Goal: Task Accomplishment & Management: Use online tool/utility

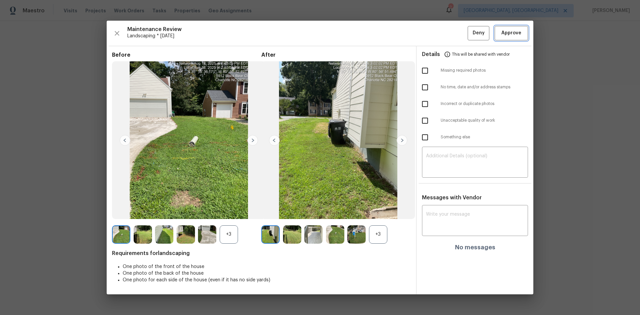
click at [505, 35] on span "Approve" at bounding box center [511, 33] width 20 height 8
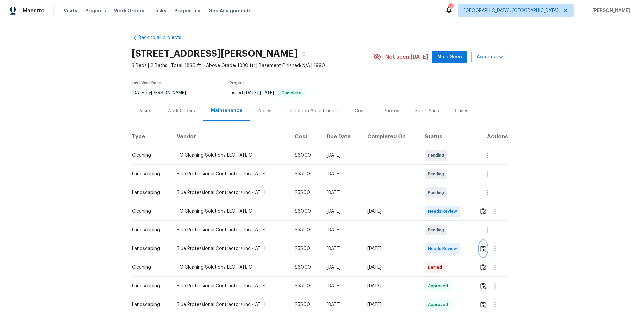
click at [483, 248] on button "button" at bounding box center [483, 249] width 8 height 16
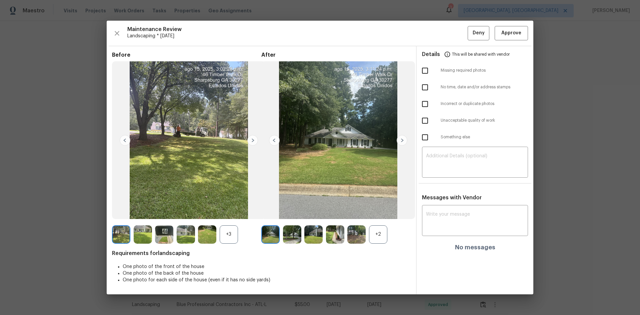
click at [402, 138] on img at bounding box center [401, 140] width 11 height 11
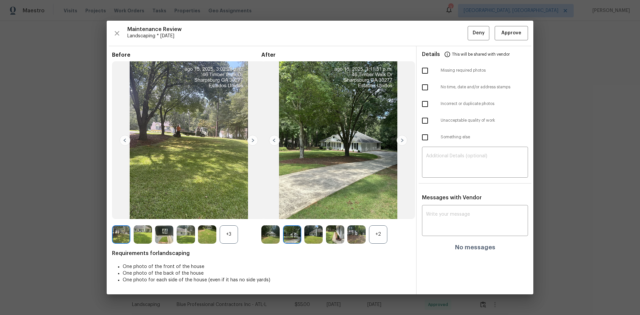
click at [402, 138] on img at bounding box center [401, 140] width 11 height 11
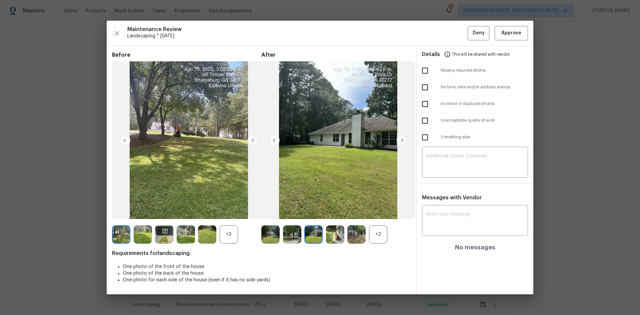
click at [402, 138] on img at bounding box center [401, 140] width 11 height 11
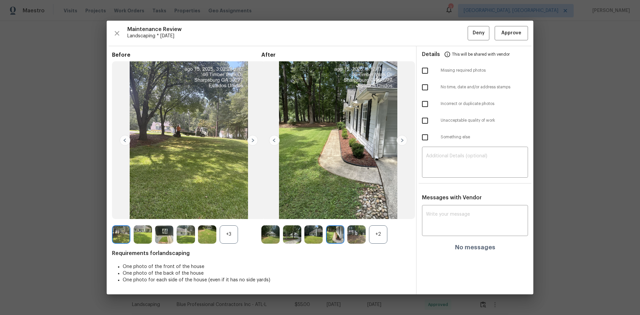
click at [401, 141] on img at bounding box center [401, 140] width 11 height 11
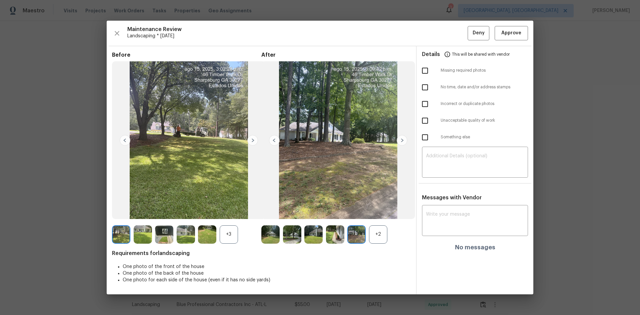
click at [426, 70] on input "checkbox" at bounding box center [425, 71] width 14 height 14
checkbox input "true"
click at [452, 149] on div "​" at bounding box center [475, 162] width 106 height 29
paste textarea "Maintenance Audit Team: Hello! Unfortunately, this Landscaping visit completed …"
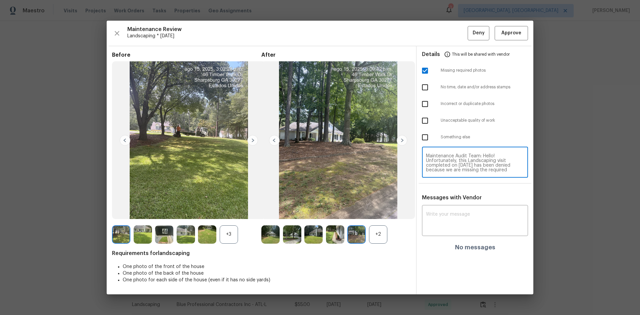
scroll to position [65, 0]
type textarea "Maintenance Audit Team: Hello! Unfortunately, this Landscaping visit completed …"
click at [449, 218] on textarea at bounding box center [475, 221] width 98 height 19
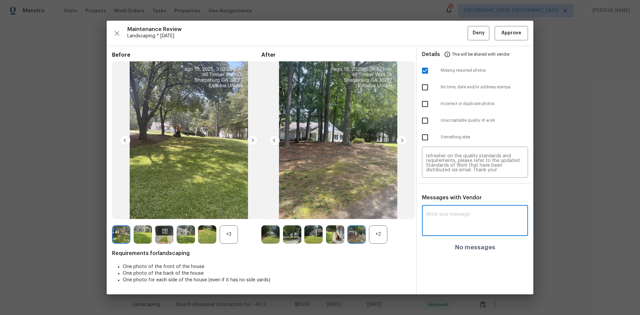
paste textarea "Maintenance Audit Team: Hello! Unfortunately, this Landscaping visit completed …"
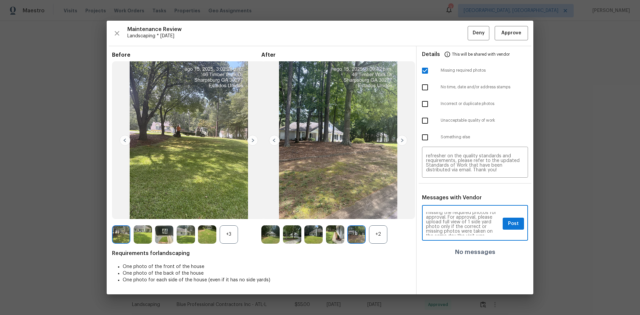
scroll to position [27, 0]
type textarea "Maintenance Audit Team: Hello! Unfortunately, this Landscaping visit completed …"
click at [513, 225] on span "Post" at bounding box center [513, 224] width 11 height 8
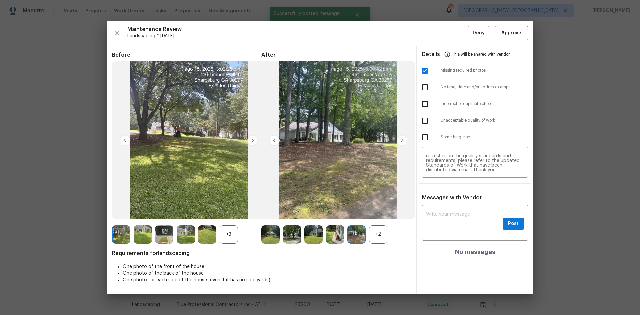
scroll to position [0, 0]
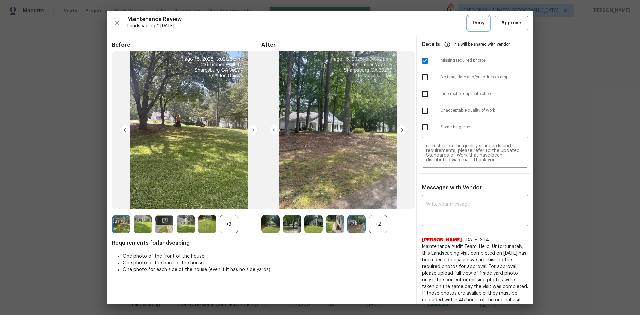
click at [474, 23] on span "Deny" at bounding box center [478, 23] width 12 height 8
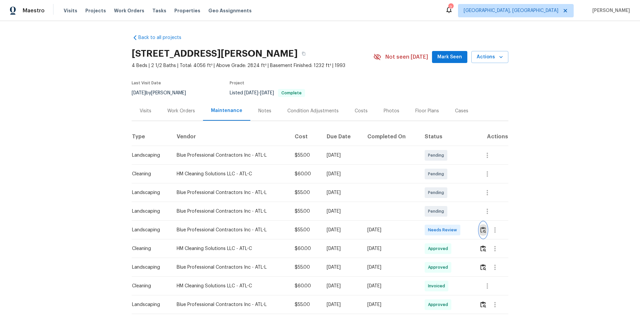
click at [481, 231] on img "button" at bounding box center [483, 230] width 6 height 6
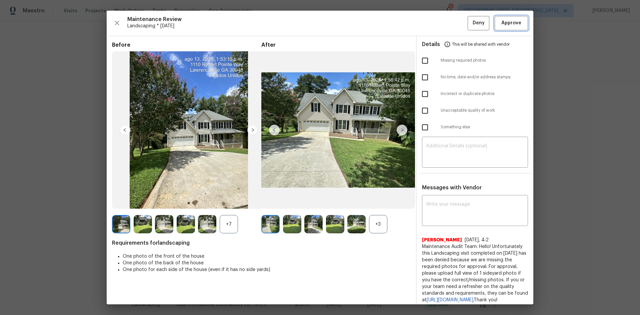
click at [501, 27] on span "Approve" at bounding box center [511, 23] width 20 height 8
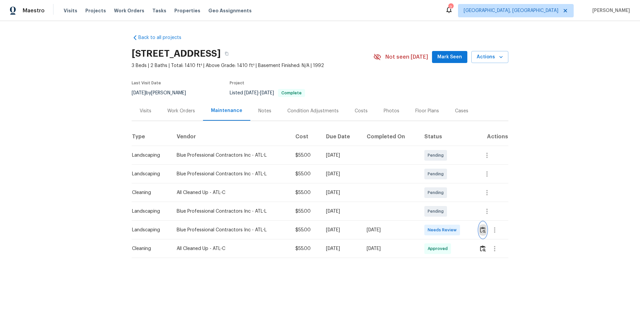
click at [480, 231] on img "button" at bounding box center [483, 230] width 6 height 6
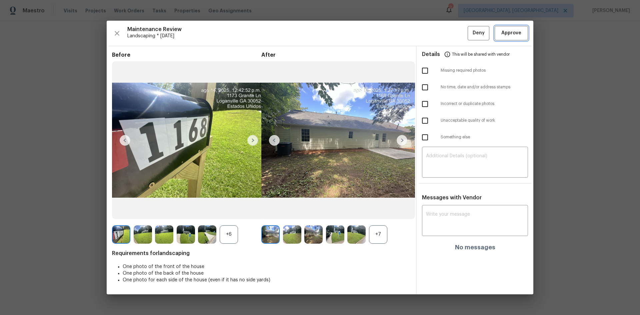
click at [506, 31] on span "Approve" at bounding box center [511, 33] width 20 height 8
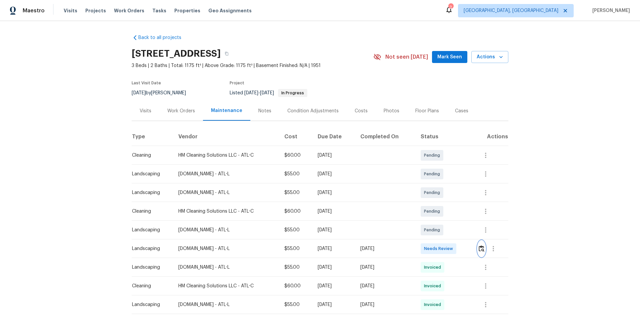
click at [479, 247] on img "button" at bounding box center [481, 248] width 6 height 6
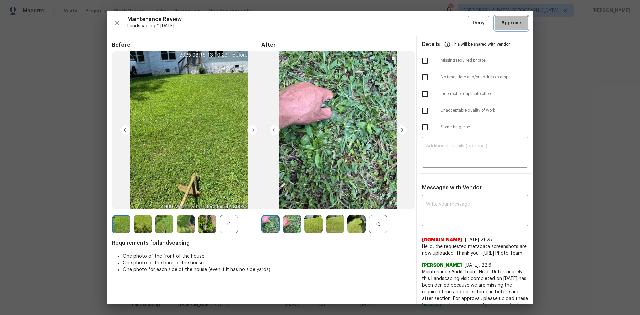
click at [501, 24] on span "Approve" at bounding box center [511, 23] width 20 height 8
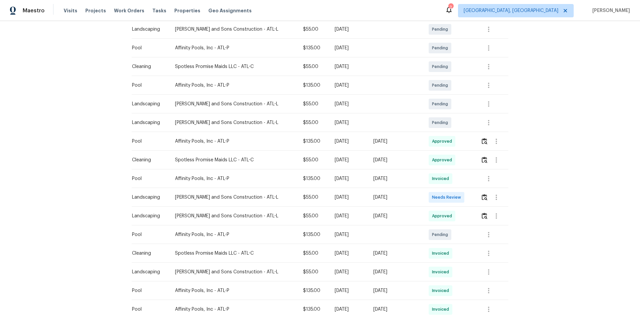
scroll to position [133, 0]
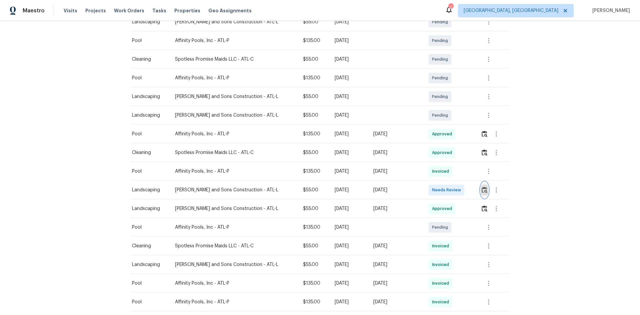
click at [481, 189] on img "button" at bounding box center [484, 190] width 6 height 6
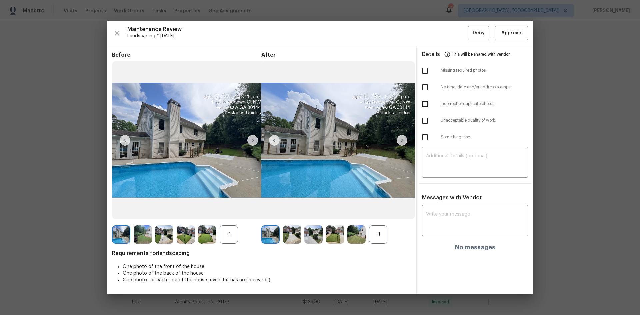
click at [375, 233] on div "+1" at bounding box center [378, 234] width 18 height 18
click at [514, 37] on span "Approve" at bounding box center [511, 33] width 20 height 8
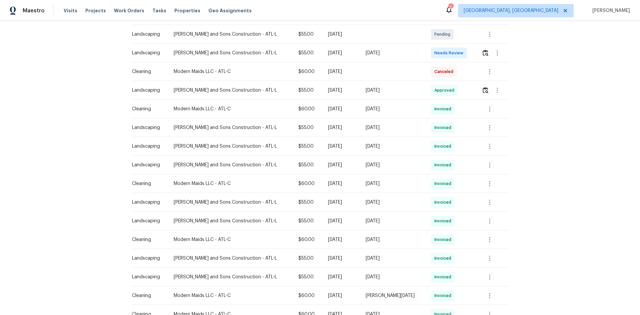
scroll to position [100, 0]
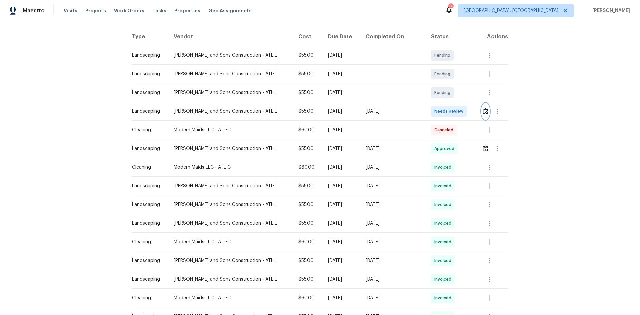
click at [482, 110] on img "button" at bounding box center [485, 111] width 6 height 6
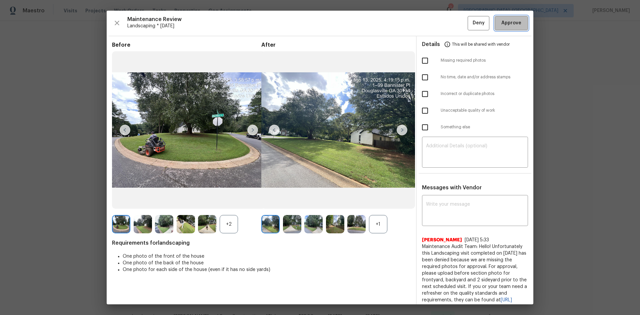
click at [501, 20] on span "Approve" at bounding box center [511, 23] width 20 height 8
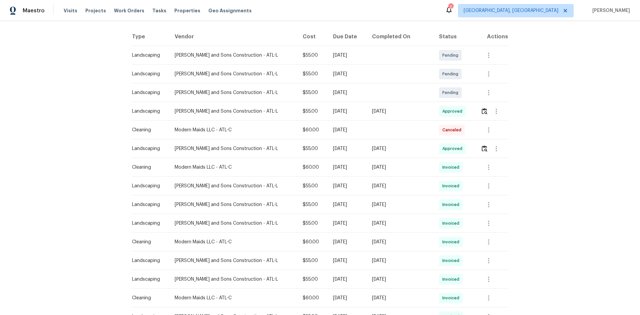
click at [585, 159] on div "Back to all projects [STREET_ADDRESS] 3 Beds | 2 Baths | Total: 2497 ft² | Abov…" at bounding box center [320, 168] width 640 height 294
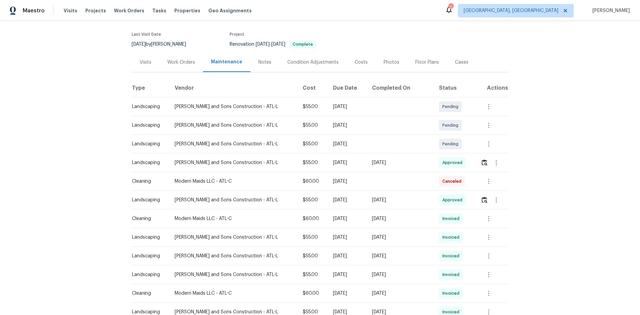
scroll to position [0, 0]
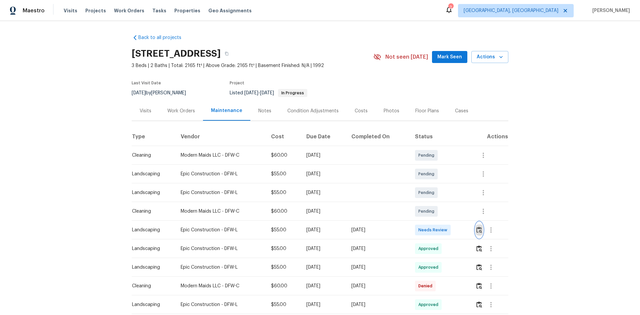
click at [479, 226] on button "button" at bounding box center [479, 230] width 8 height 16
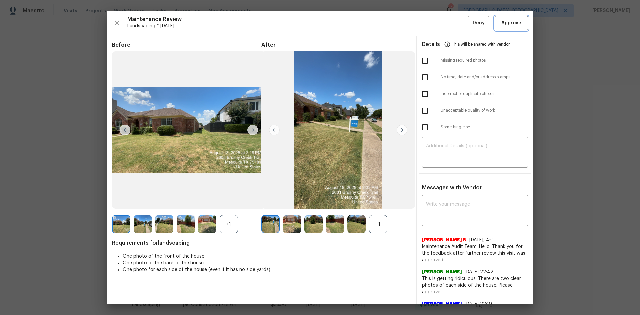
click at [501, 28] on button "Approve" at bounding box center [510, 23] width 33 height 14
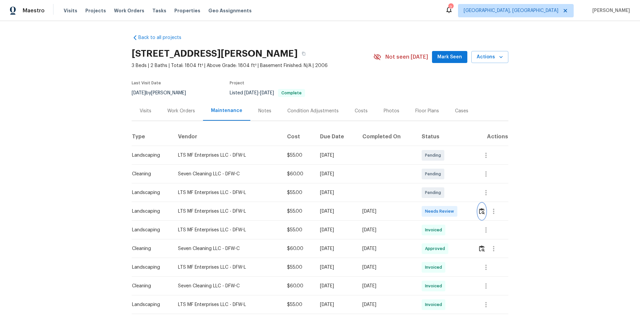
click at [481, 209] on img "button" at bounding box center [482, 211] width 6 height 6
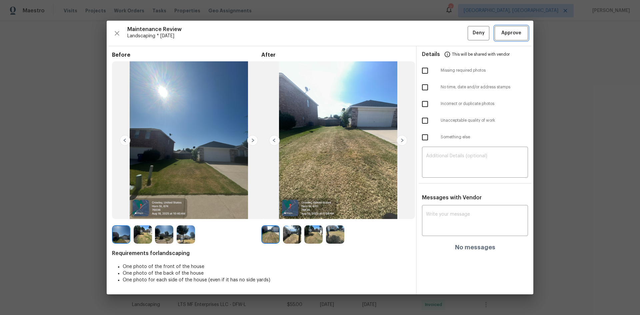
click at [508, 37] on button "Approve" at bounding box center [510, 33] width 33 height 14
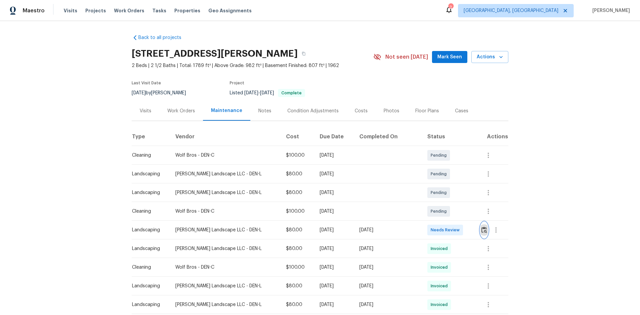
click at [482, 229] on img "button" at bounding box center [484, 230] width 6 height 6
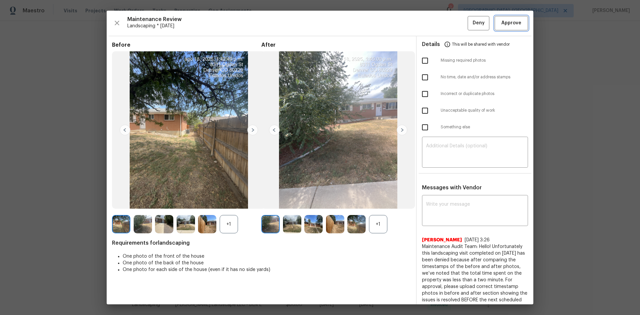
click at [509, 25] on span "Approve" at bounding box center [511, 23] width 20 height 8
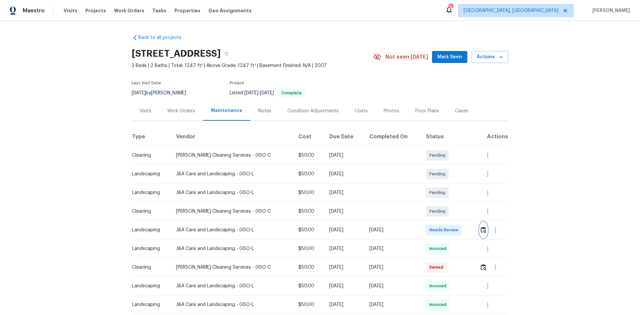
click at [482, 230] on img "button" at bounding box center [483, 230] width 6 height 6
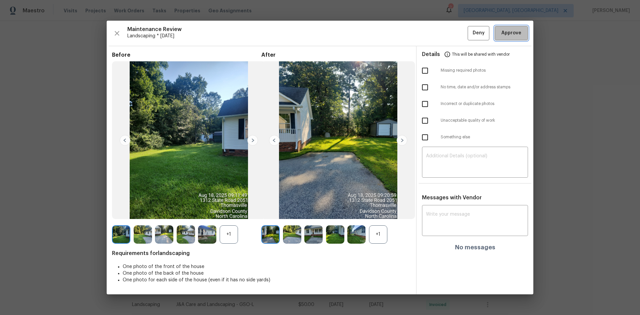
click at [505, 31] on span "Approve" at bounding box center [511, 33] width 20 height 8
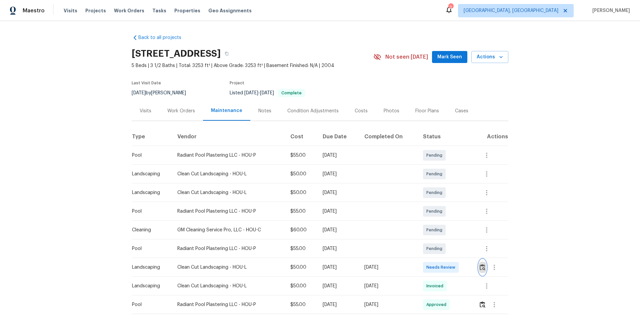
click at [480, 267] on img "button" at bounding box center [482, 267] width 6 height 6
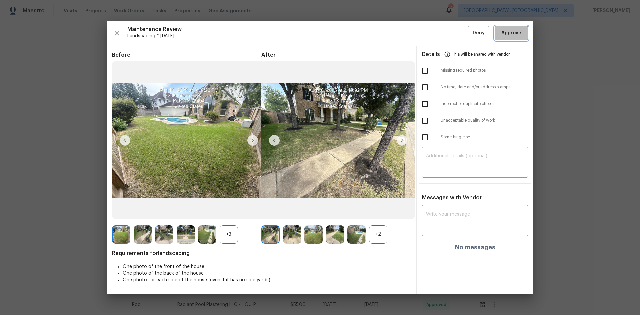
click at [512, 34] on span "Approve" at bounding box center [511, 33] width 20 height 8
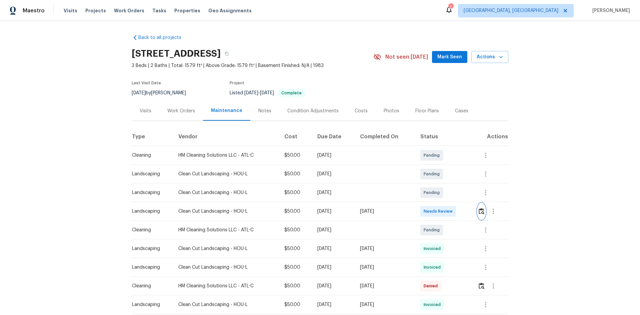
click at [480, 210] on img "button" at bounding box center [481, 211] width 6 height 6
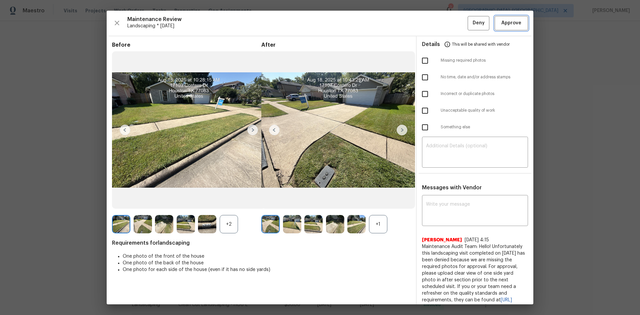
click at [498, 27] on button "Approve" at bounding box center [510, 23] width 33 height 14
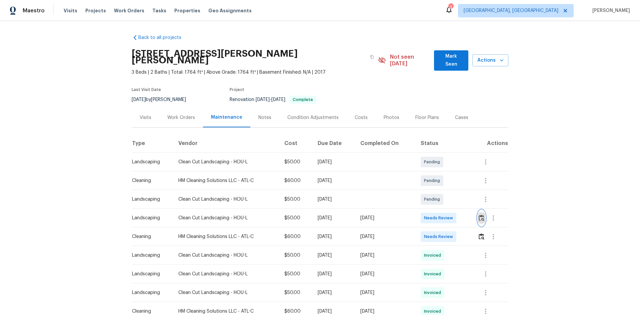
click at [480, 215] on img "button" at bounding box center [481, 218] width 6 height 6
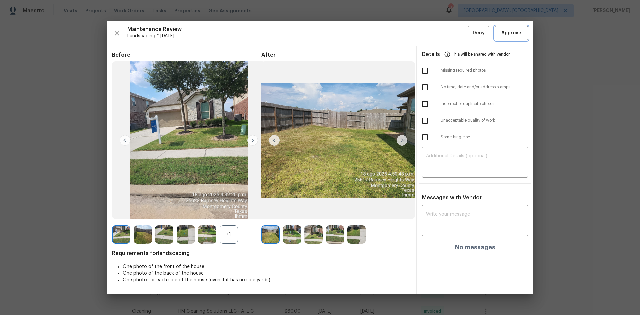
click at [507, 32] on span "Approve" at bounding box center [511, 33] width 20 height 8
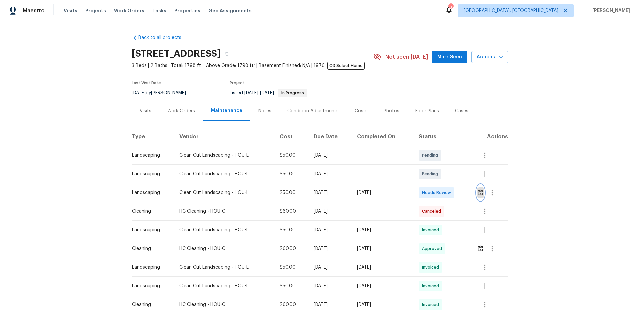
click at [479, 194] on img "button" at bounding box center [480, 192] width 6 height 6
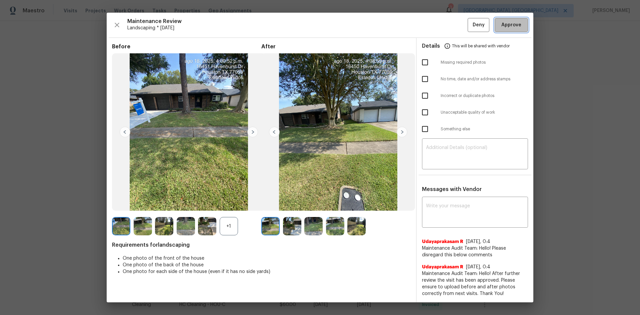
click at [517, 26] on span "Approve" at bounding box center [511, 25] width 20 height 8
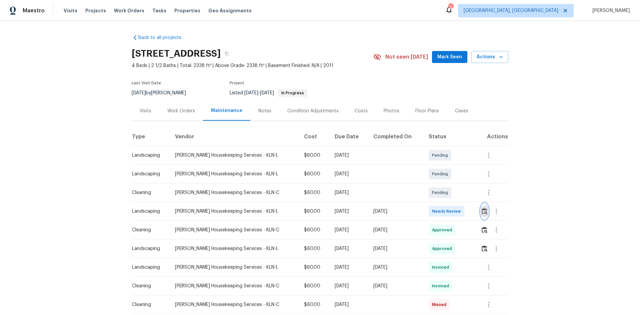
click at [481, 210] on img "button" at bounding box center [484, 211] width 6 height 6
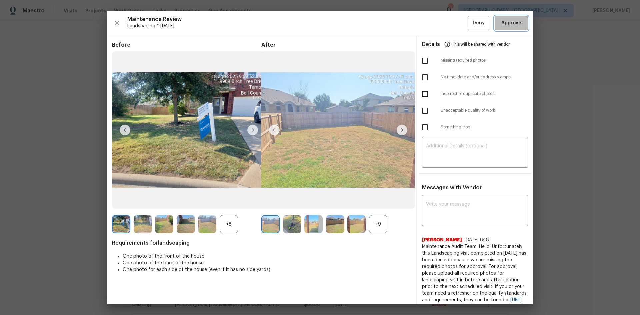
click at [512, 21] on span "Approve" at bounding box center [511, 23] width 20 height 8
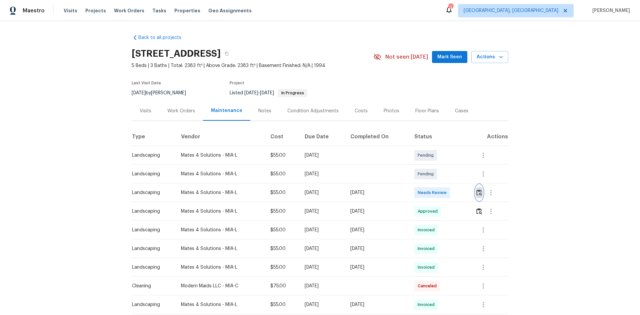
click at [476, 192] on img "button" at bounding box center [479, 192] width 6 height 6
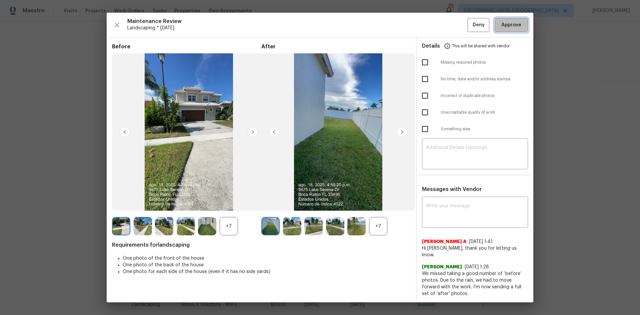
click at [513, 27] on span "Approve" at bounding box center [511, 25] width 20 height 8
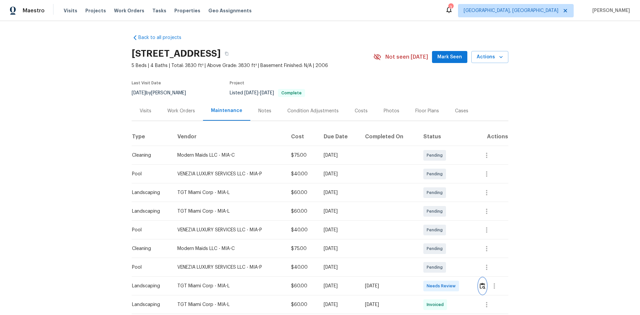
click at [481, 286] on img "button" at bounding box center [482, 286] width 6 height 6
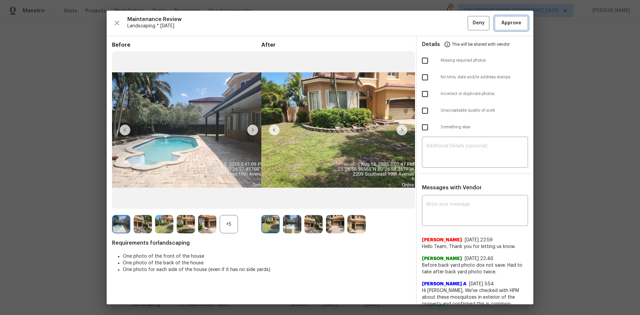
click at [501, 23] on span "Approve" at bounding box center [511, 23] width 20 height 8
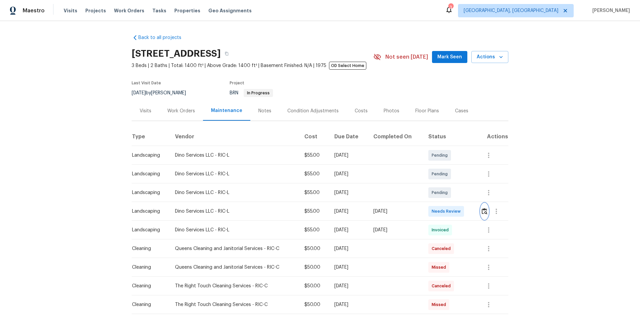
click at [484, 210] on img "button" at bounding box center [484, 211] width 6 height 6
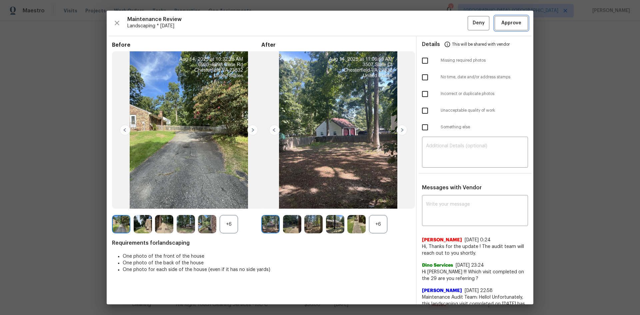
click at [505, 26] on span "Approve" at bounding box center [511, 23] width 20 height 8
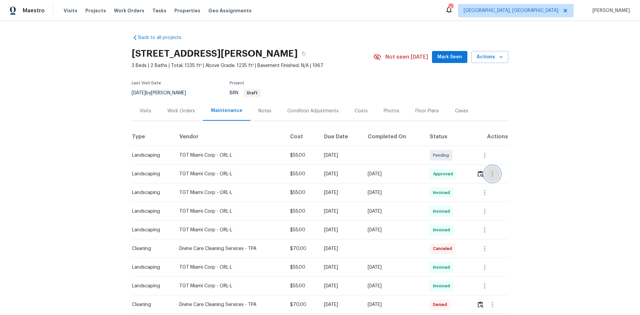
click at [491, 174] on icon "button" at bounding box center [491, 173] width 1 height 5
click at [489, 185] on li "View details" at bounding box center [507, 184] width 47 height 11
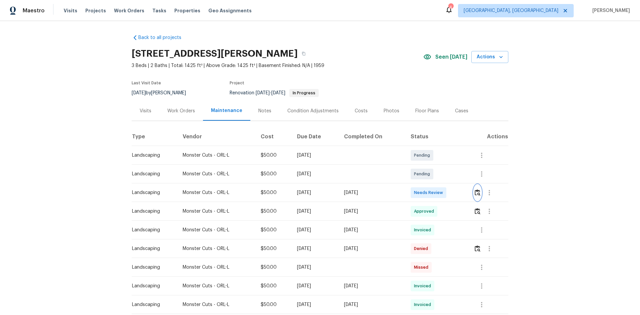
click at [475, 191] on img "button" at bounding box center [477, 192] width 6 height 6
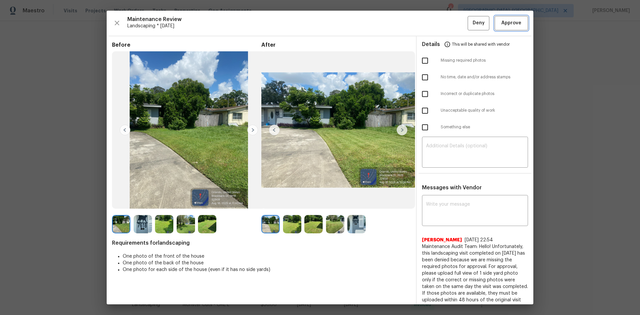
click at [505, 23] on span "Approve" at bounding box center [511, 23] width 20 height 8
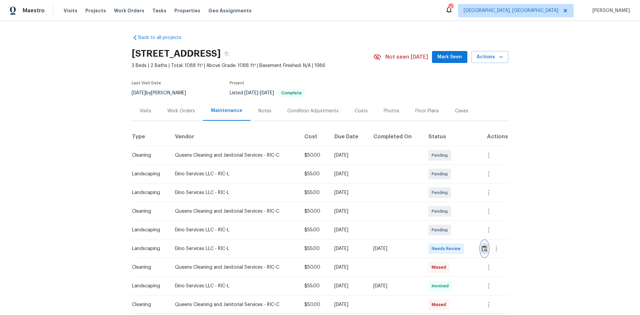
click at [485, 249] on img "button" at bounding box center [484, 248] width 6 height 6
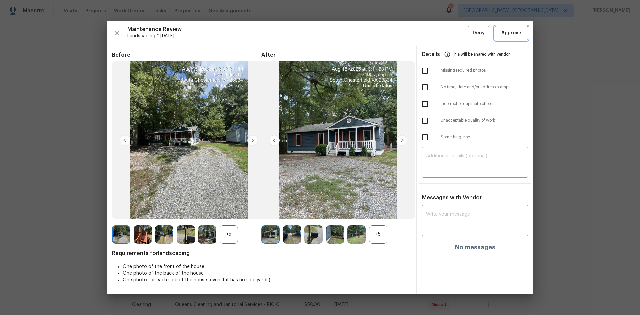
click at [511, 33] on span "Approve" at bounding box center [511, 33] width 20 height 8
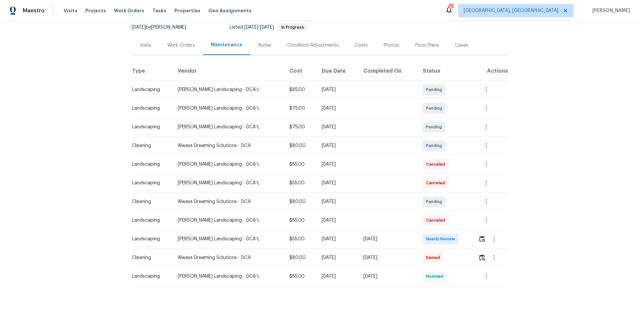
scroll to position [81, 0]
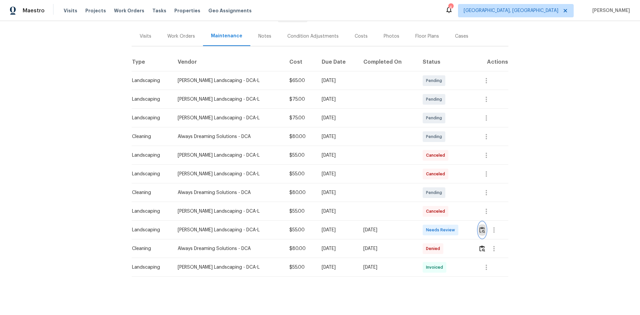
click at [479, 227] on img "button" at bounding box center [482, 230] width 6 height 6
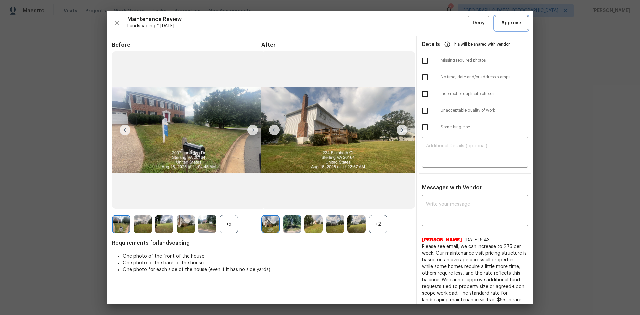
click at [508, 22] on span "Approve" at bounding box center [511, 23] width 20 height 8
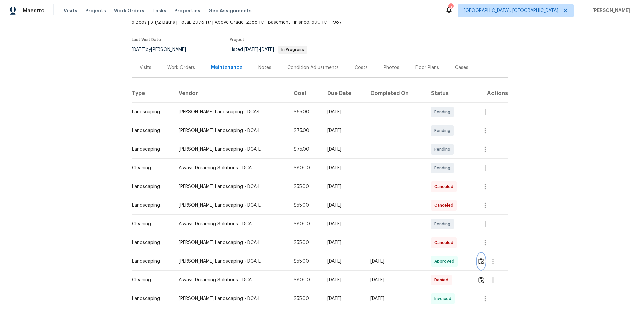
scroll to position [67, 0]
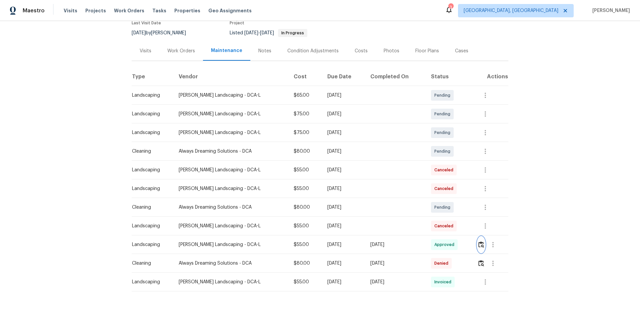
click at [481, 241] on img "button" at bounding box center [481, 244] width 6 height 6
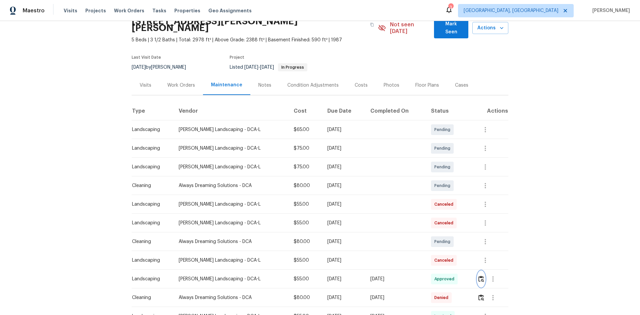
scroll to position [0, 0]
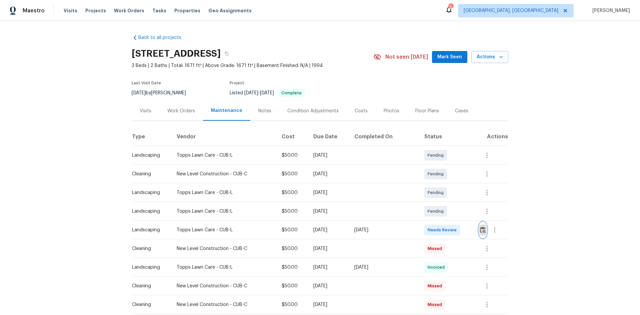
click at [480, 229] on img "button" at bounding box center [483, 230] width 6 height 6
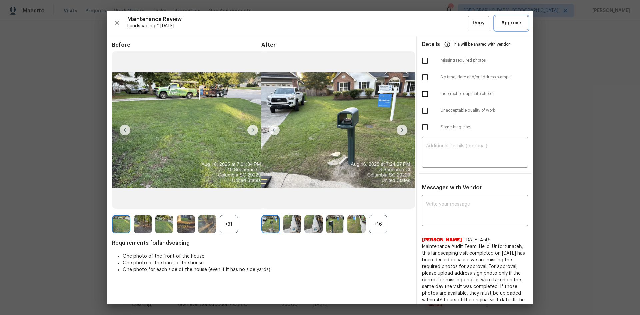
click at [501, 24] on span "Approve" at bounding box center [511, 23] width 20 height 8
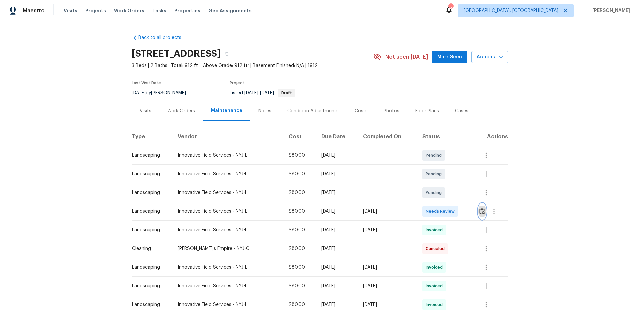
click at [479, 211] on img "button" at bounding box center [482, 211] width 6 height 6
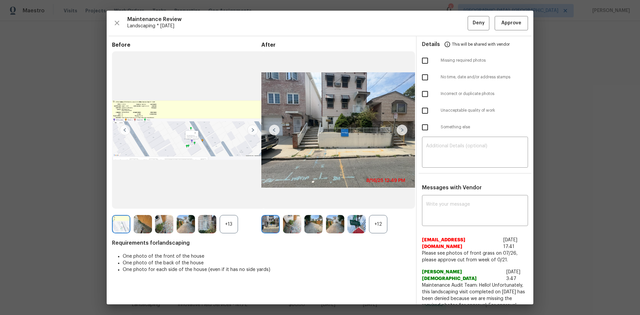
click at [507, 46] on div "Details This will be shared with vendor" at bounding box center [475, 44] width 106 height 16
click at [515, 23] on span "Approve" at bounding box center [511, 23] width 20 height 8
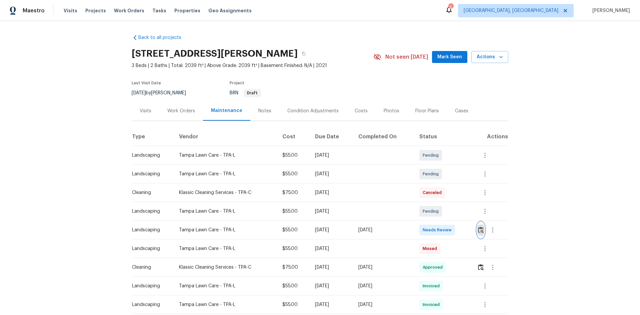
click at [480, 229] on img "button" at bounding box center [481, 230] width 6 height 6
click at [480, 226] on button "button" at bounding box center [481, 230] width 8 height 16
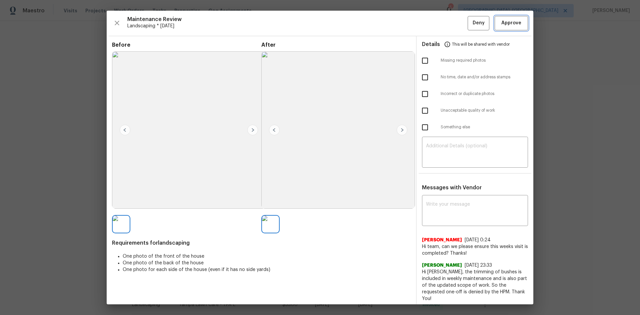
click at [505, 21] on span "Approve" at bounding box center [511, 23] width 20 height 8
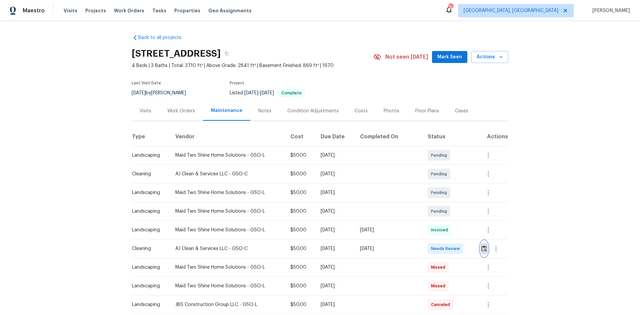
click at [481, 248] on img "button" at bounding box center [484, 248] width 6 height 6
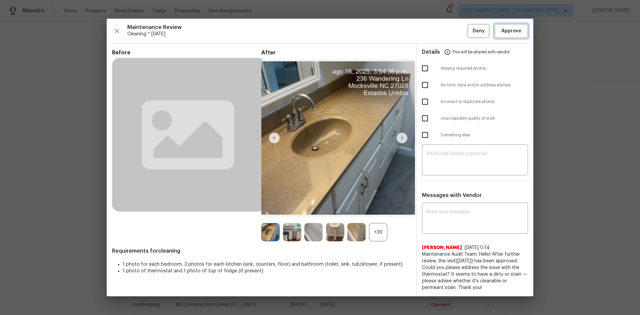
click at [502, 33] on span "Approve" at bounding box center [511, 31] width 20 height 8
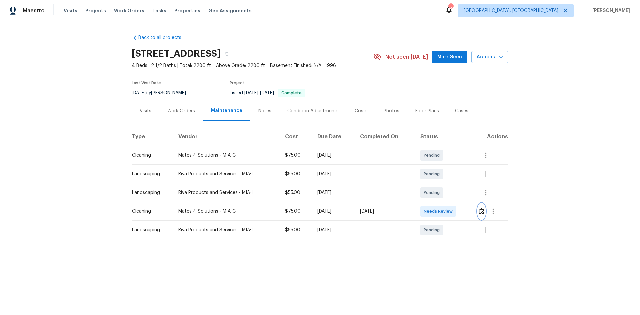
click at [481, 211] on img "button" at bounding box center [481, 211] width 6 height 6
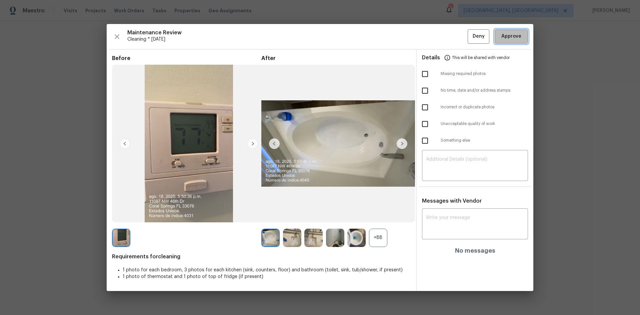
click at [510, 38] on span "Approve" at bounding box center [511, 36] width 20 height 8
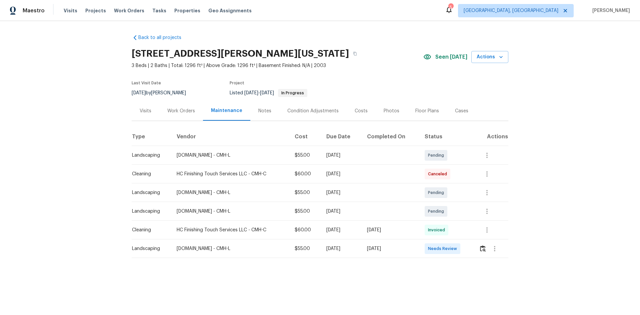
click at [477, 248] on td at bounding box center [490, 248] width 35 height 19
click at [481, 247] on img "button" at bounding box center [483, 248] width 6 height 6
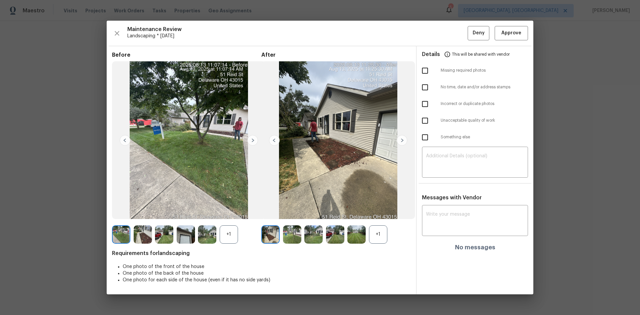
click at [424, 120] on input "checkbox" at bounding box center [425, 121] width 14 height 14
checkbox input "true"
click at [444, 162] on textarea at bounding box center [475, 163] width 98 height 19
paste textarea "Maintenance Audit Team: Hello! Unfortunately, this Landscaping visit completed …"
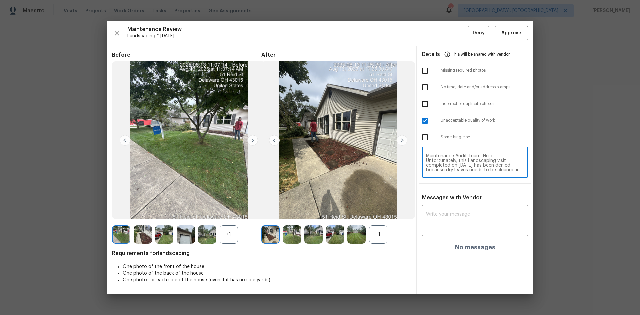
scroll to position [65, 0]
type textarea "Maintenance Audit Team: Hello! Unfortunately, this Landscaping visit completed …"
click at [449, 210] on div "x ​" at bounding box center [475, 221] width 106 height 29
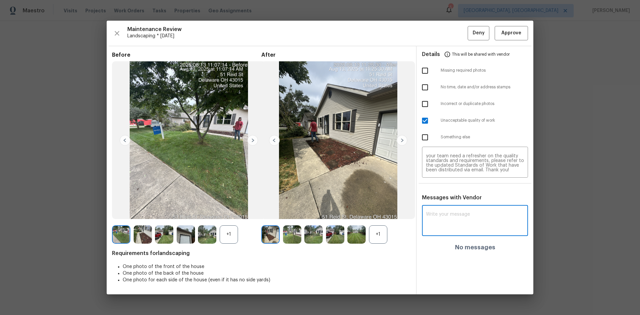
paste textarea "Maintenance Audit Team: Hello! Unfortunately, this Landscaping visit completed …"
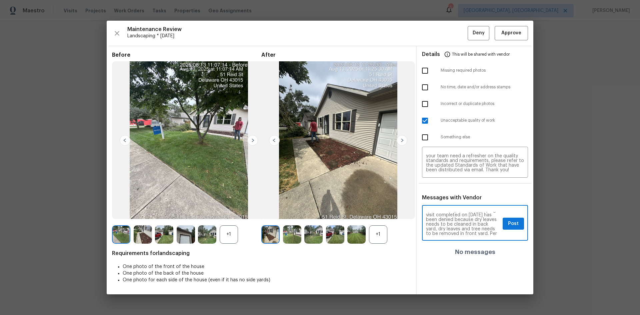
scroll to position [13, 0]
drag, startPoint x: 437, startPoint y: 228, endPoint x: 435, endPoint y: 242, distance: 13.9
click at [437, 228] on textarea "Maintenance Audit Team: Hello! Unfortunately, this Landscaping visit completed …" at bounding box center [463, 223] width 74 height 23
click at [478, 229] on textarea "Maintenance Audit Team: Hello! Unfortunately, this Landscaping visit completed …" at bounding box center [463, 223] width 74 height 23
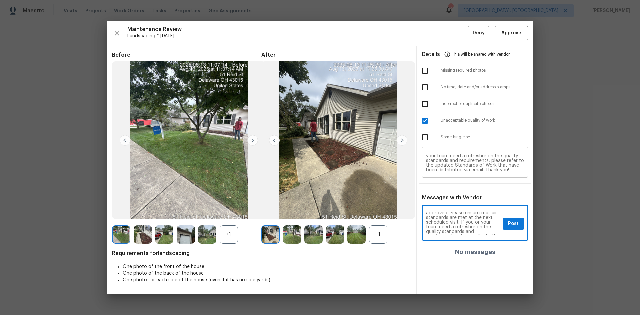
type textarea "Maintenance Audit Team: Hello! Unfortunately, this Landscaping visit completed …"
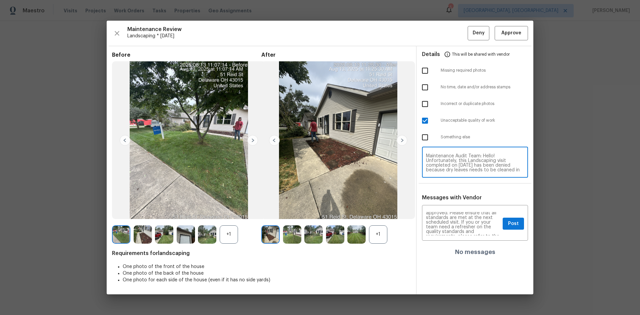
scroll to position [13, 0]
click at [473, 161] on textarea "Maintenance Audit Team: Hello! Unfortunately, this Landscaping visit completed …" at bounding box center [475, 163] width 98 height 19
click at [512, 159] on textarea "Maintenance Audit Team: Hello! Unfortunately, this Landscaping visit completed …" at bounding box center [475, 163] width 98 height 19
click at [513, 160] on textarea "Maintenance Audit Team: Hello! Unfortunately, this Landscaping visit completed …" at bounding box center [475, 163] width 98 height 19
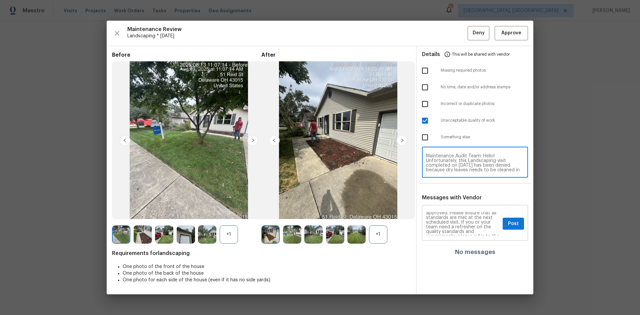
type textarea "Maintenance Audit Team: Hello! Unfortunately, this Landscaping visit completed …"
click at [511, 225] on span "Post" at bounding box center [513, 224] width 11 height 8
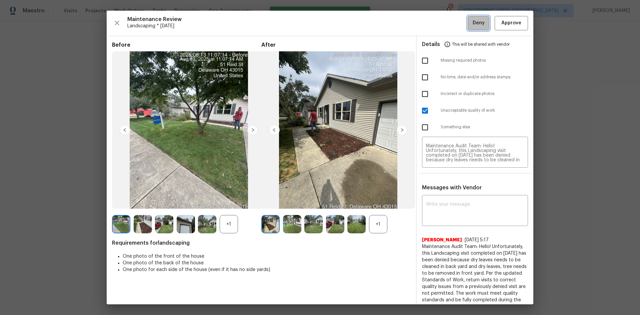
click at [472, 25] on span "Deny" at bounding box center [478, 23] width 12 height 8
